Goal: Use online tool/utility: Utilize a website feature to perform a specific function

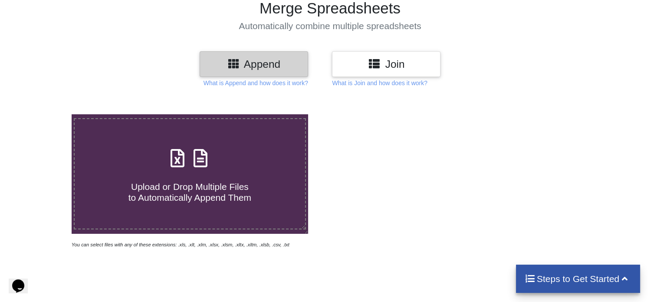
scroll to position [87, 0]
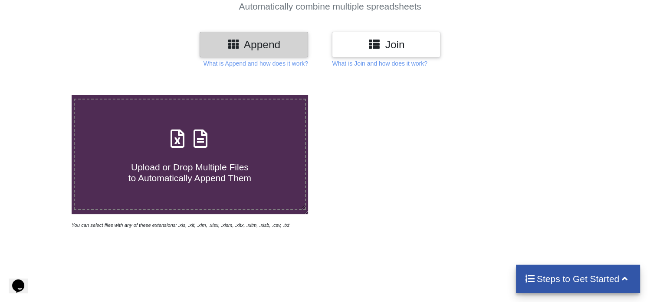
click at [193, 155] on h4 "Upload or Drop Multiple Files to Automatically Append Them" at bounding box center [190, 167] width 230 height 33
click at [45, 95] on input "Upload or Drop Multiple Files to Automatically Append Them" at bounding box center [45, 95] width 0 height 0
type input "C:\fakepath\202504_NGP.xlsx"
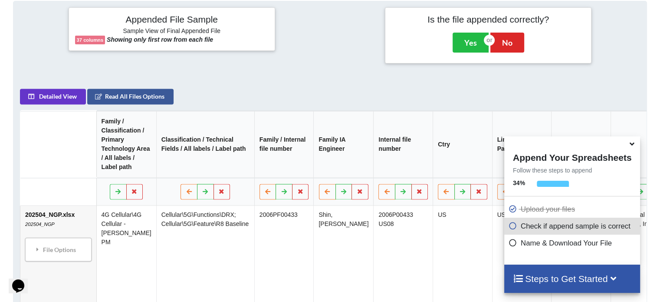
scroll to position [342, 0]
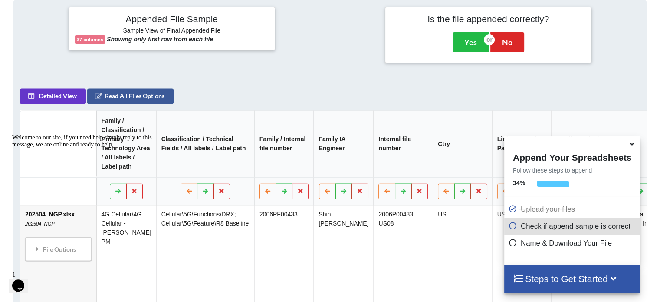
click at [630, 145] on icon at bounding box center [631, 142] width 9 height 8
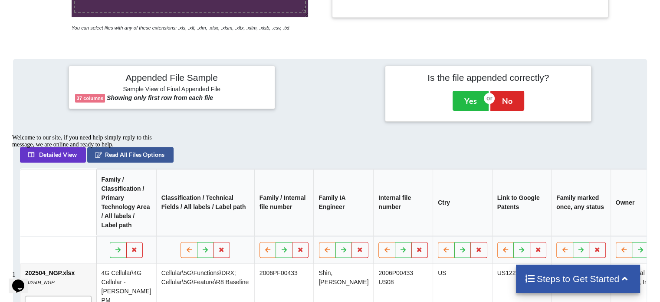
scroll to position [299, 0]
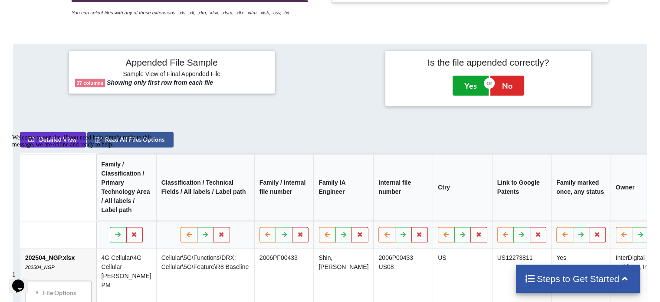
click at [469, 85] on button "Yes" at bounding box center [471, 86] width 36 height 20
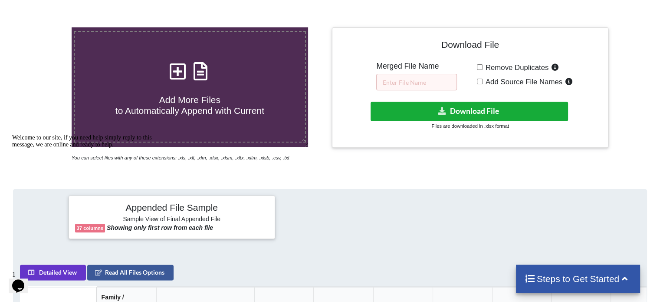
scroll to position [51, 0]
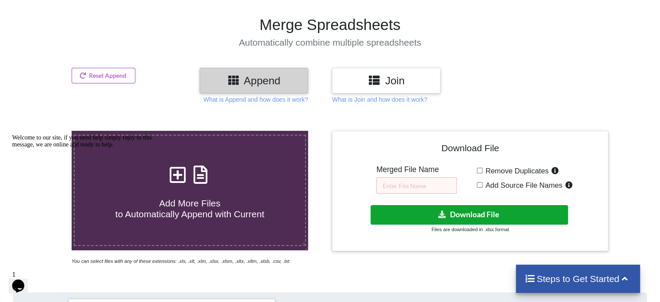
click at [477, 213] on button "Download File" at bounding box center [469, 215] width 197 height 20
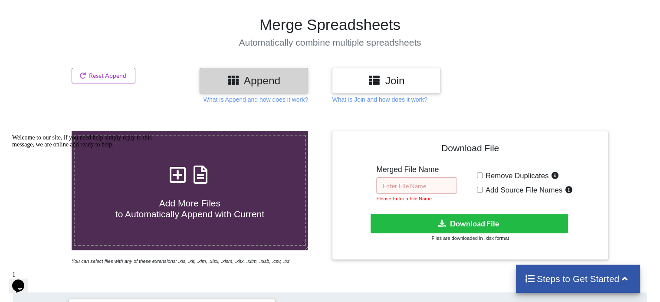
click at [423, 183] on input "text" at bounding box center [416, 185] width 81 height 16
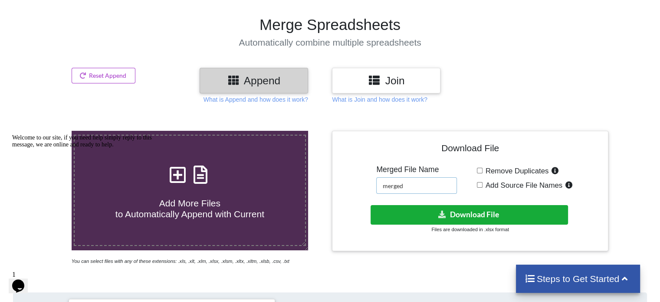
type input "merged"
click at [491, 214] on button "Download File" at bounding box center [469, 215] width 197 height 20
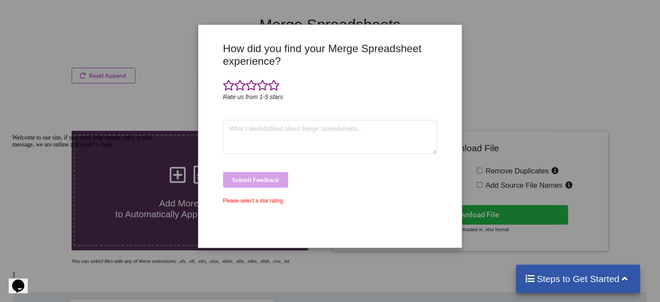
click at [411, 85] on div at bounding box center [330, 85] width 214 height 13
click at [154, 86] on div "How did you find your Merge Spreadsheet experience? Rate us from 1-5 stars Subm…" at bounding box center [330, 151] width 660 height 302
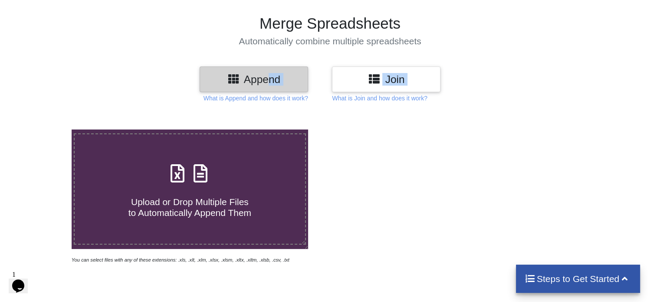
drag, startPoint x: 270, startPoint y: 81, endPoint x: 275, endPoint y: 103, distance: 22.2
click at [275, 103] on div "Append Join What is Append and how does it work? What is Join and how does it w…" at bounding box center [330, 258] width 660 height 384
click at [271, 97] on p "What is Append and how does it work?" at bounding box center [256, 98] width 105 height 9
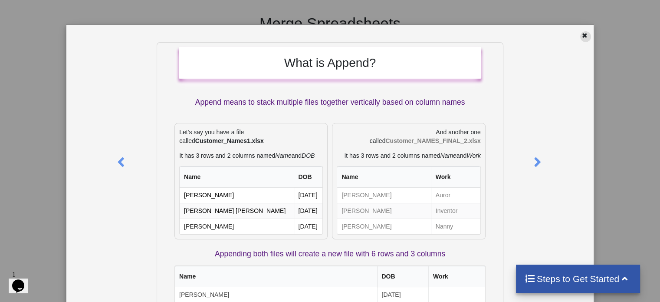
click at [582, 37] on icon at bounding box center [584, 34] width 7 height 6
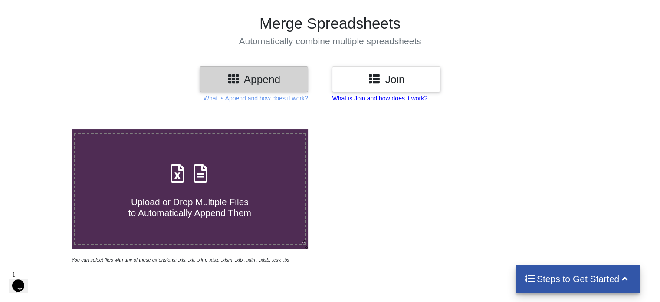
click at [395, 97] on p "What is Join and how does it work?" at bounding box center [379, 98] width 95 height 9
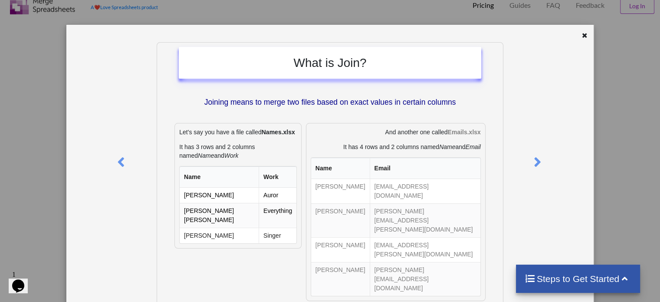
scroll to position [9, 0]
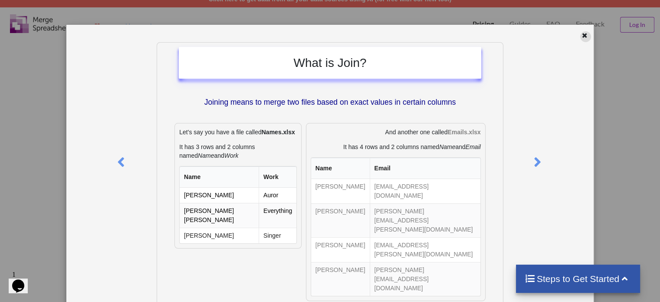
click at [582, 35] on icon at bounding box center [584, 34] width 7 height 6
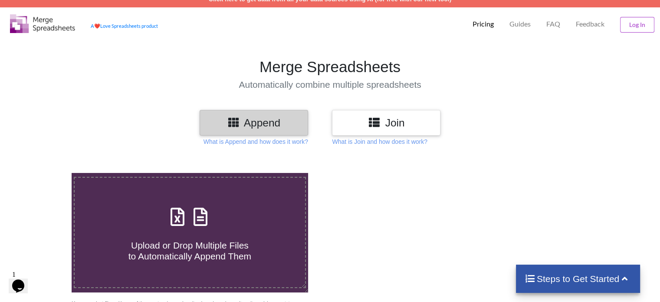
click at [225, 225] on div "Upload or Drop Multiple Files to Automatically Append Them" at bounding box center [190, 232] width 230 height 59
click at [45, 173] on input "Upload or Drop Multiple Files to Automatically Append Them" at bounding box center [45, 173] width 0 height 0
type input "C:\fakepath\202504_NGP.xlsx"
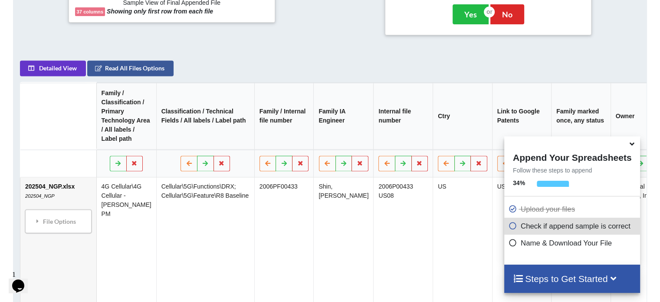
scroll to position [299, 0]
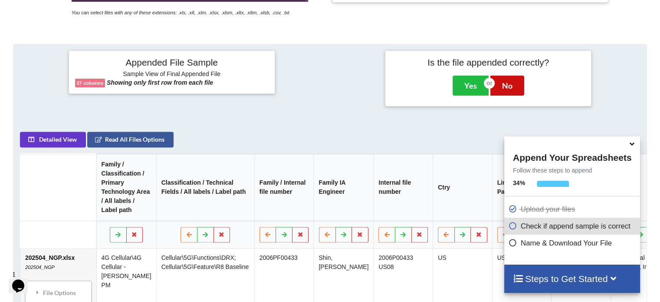
click at [509, 85] on button "No" at bounding box center [507, 86] width 34 height 20
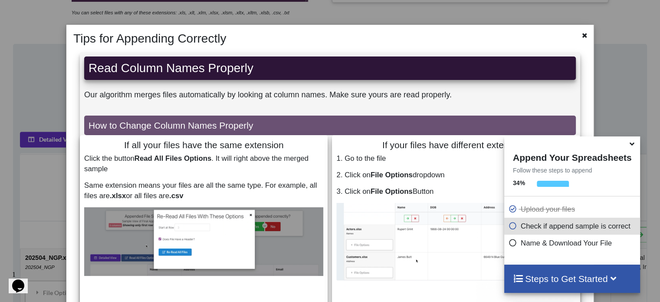
click at [632, 146] on icon at bounding box center [631, 142] width 9 height 8
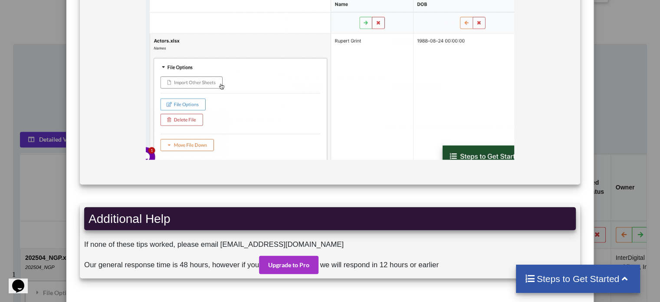
scroll to position [2059, 0]
